Goal: Check status: Check status

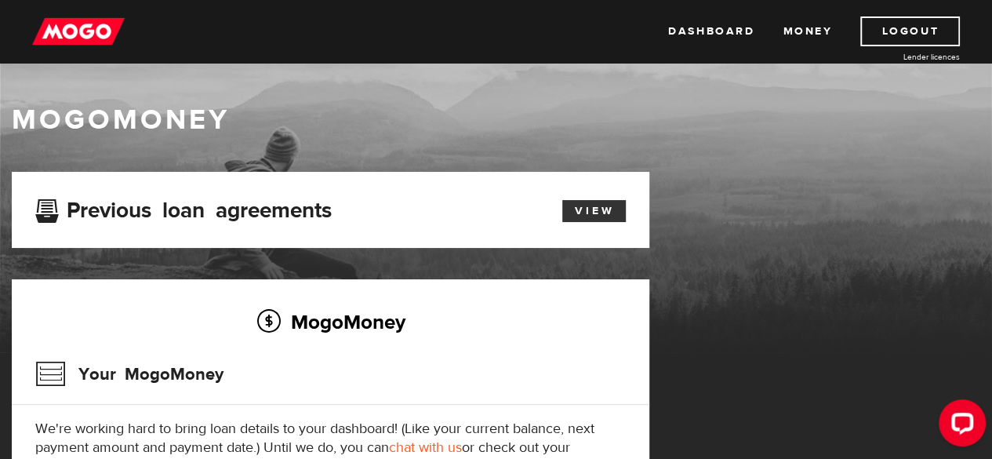
click at [601, 208] on link "View" at bounding box center [594, 211] width 64 height 22
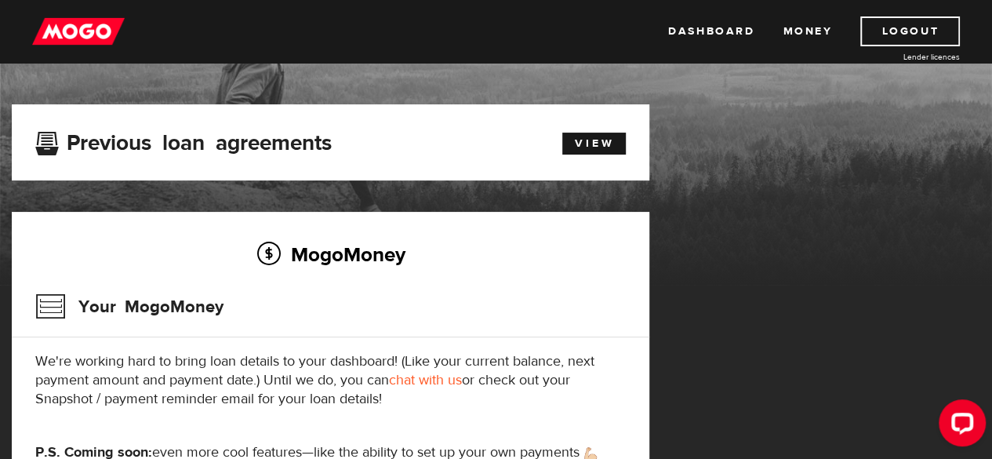
scroll to position [56, 0]
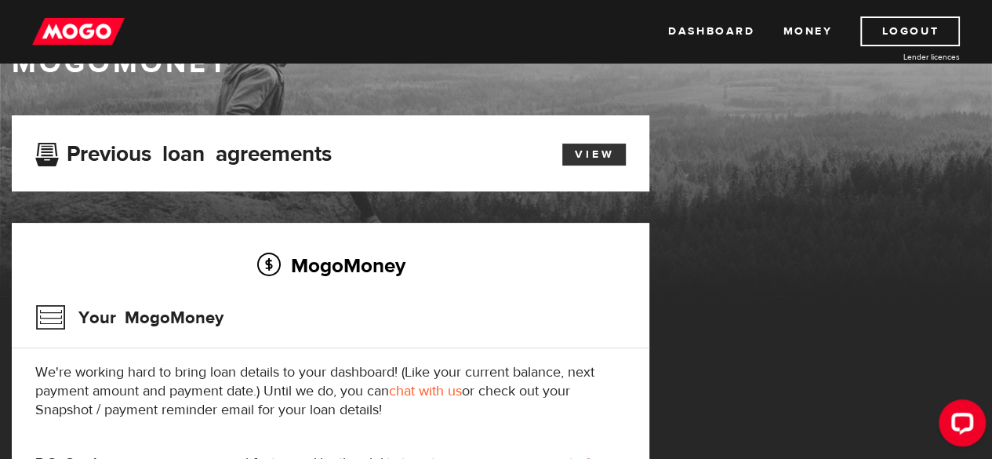
click at [598, 151] on link "View" at bounding box center [594, 154] width 64 height 22
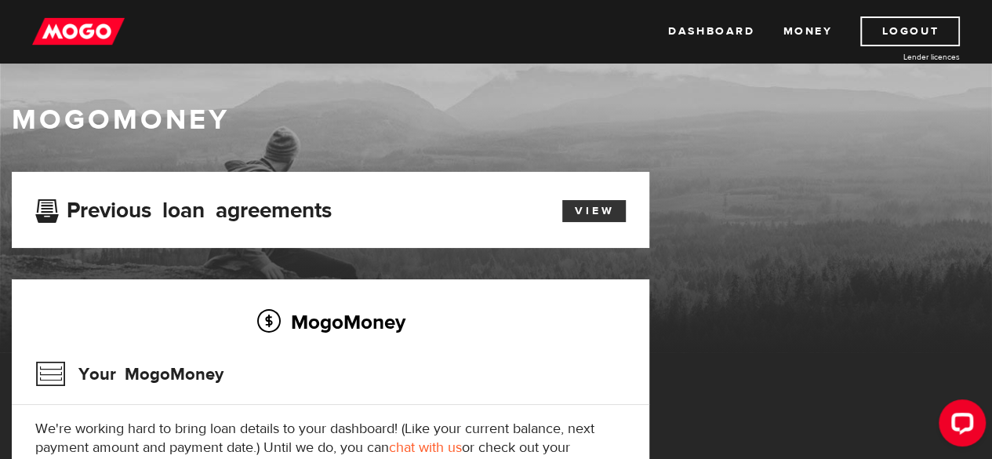
click at [587, 210] on link "View" at bounding box center [594, 211] width 64 height 22
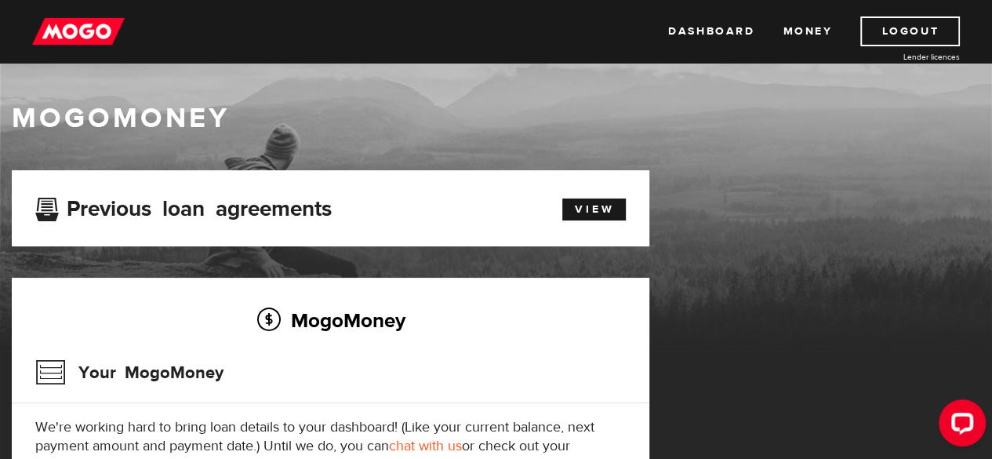
click at [66, 34] on img at bounding box center [78, 31] width 93 height 30
